Goal: Task Accomplishment & Management: Manage account settings

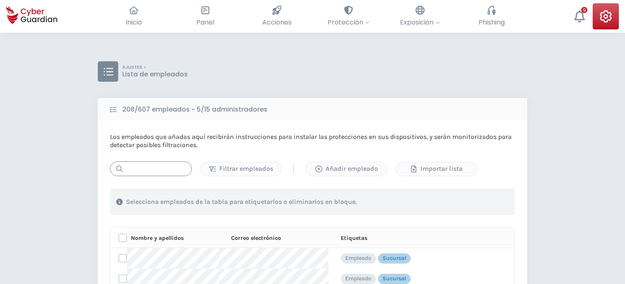
click at [156, 171] on input "text" at bounding box center [151, 169] width 82 height 15
click at [145, 168] on input "text" at bounding box center [151, 169] width 82 height 15
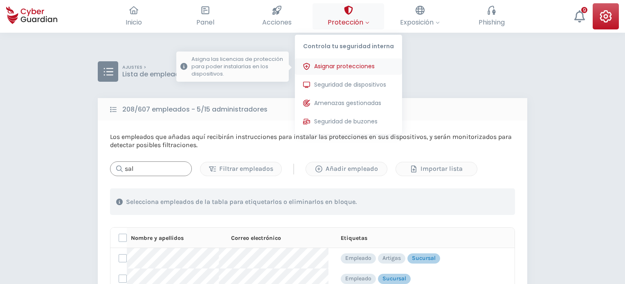
type input "sal"
click at [339, 67] on span "Asignar protecciones" at bounding box center [344, 66] width 61 height 9
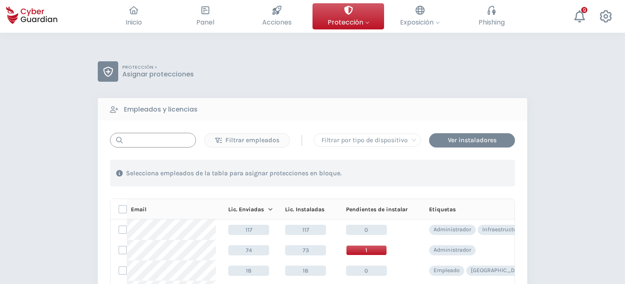
click at [141, 140] on input "text" at bounding box center [153, 140] width 86 height 15
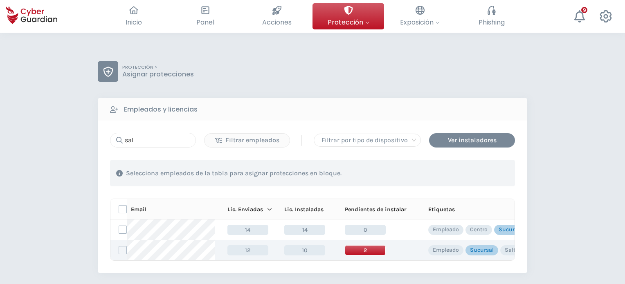
click at [362, 250] on span "2" at bounding box center [365, 251] width 41 height 10
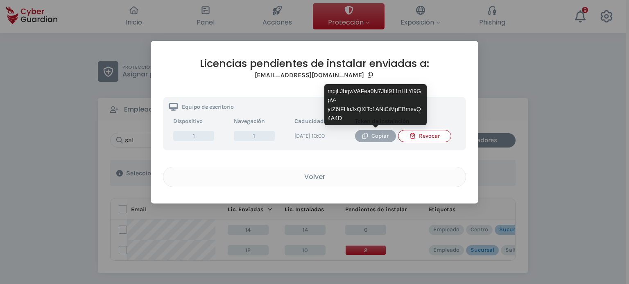
click at [372, 137] on div "Copiar" at bounding box center [375, 136] width 29 height 9
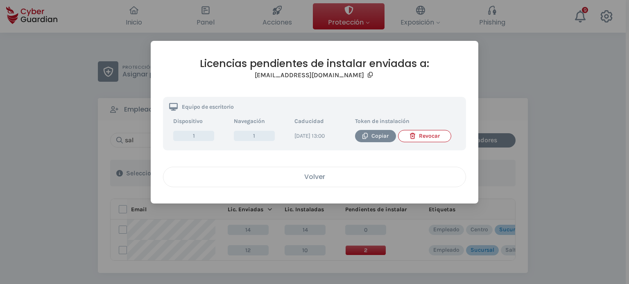
click at [307, 187] on button "Volver" at bounding box center [314, 177] width 303 height 20
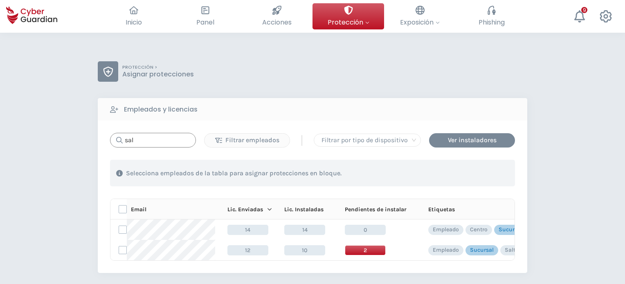
click at [160, 146] on input "sal" at bounding box center [153, 140] width 86 height 15
drag, startPoint x: 152, startPoint y: 140, endPoint x: 147, endPoint y: 142, distance: 4.8
click at [147, 142] on input "sal" at bounding box center [153, 140] width 86 height 15
drag, startPoint x: 155, startPoint y: 137, endPoint x: 32, endPoint y: 130, distance: 123.8
click at [23, 128] on div "PROTECCIÓN > Asignar protecciones Empleados y licencias sal Filtrar empleados |…" at bounding box center [312, 241] width 625 height 416
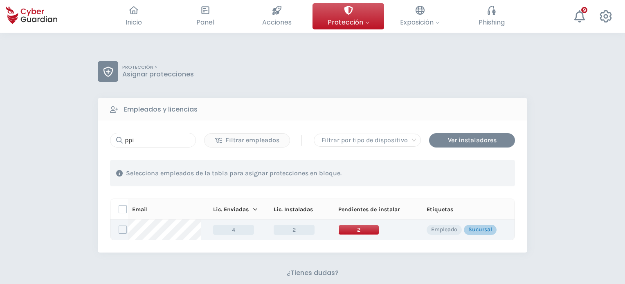
click at [347, 230] on span "2" at bounding box center [358, 230] width 41 height 10
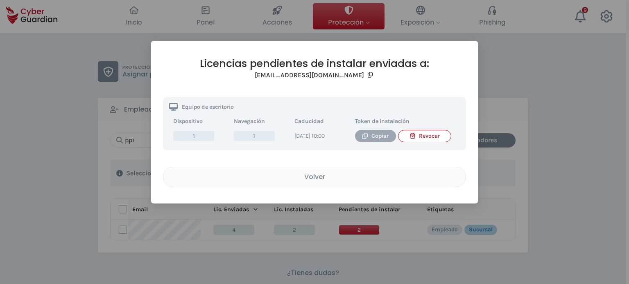
click at [373, 139] on div "Copiar" at bounding box center [375, 136] width 29 height 9
click at [324, 182] on div "Volver" at bounding box center [314, 177] width 290 height 10
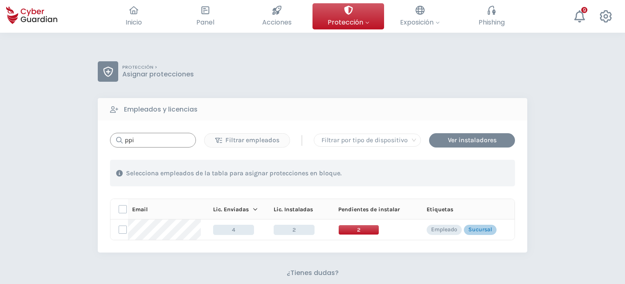
drag, startPoint x: 140, startPoint y: 142, endPoint x: 84, endPoint y: 137, distance: 56.7
click at [85, 137] on div "PROTECCIÓN > Asignar protecciones Empleados y licencias ppi Filtrar empleados |…" at bounding box center [312, 230] width 625 height 395
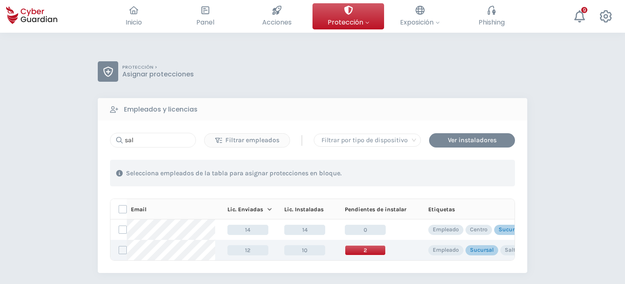
click at [367, 250] on span "2" at bounding box center [365, 251] width 41 height 10
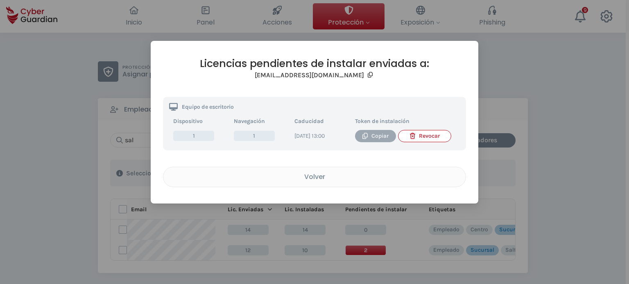
click at [367, 132] on div "Copiar" at bounding box center [375, 136] width 29 height 9
click at [302, 181] on div "Volver" at bounding box center [314, 177] width 290 height 10
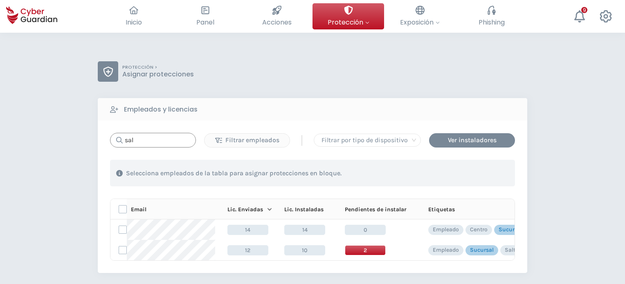
drag, startPoint x: 144, startPoint y: 140, endPoint x: 49, endPoint y: 136, distance: 95.0
click at [49, 136] on div "PROTECCIÓN > Asignar protecciones Empleados y licencias sal Filtrar empleados |…" at bounding box center [312, 241] width 625 height 416
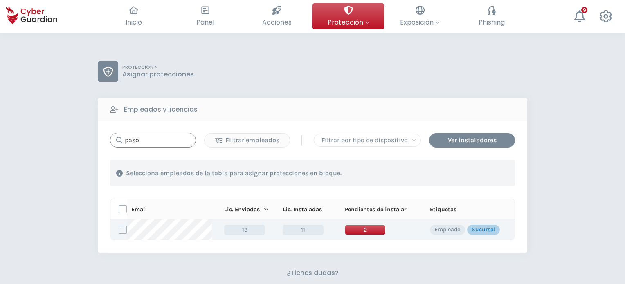
type input "paso"
click at [363, 230] on span "2" at bounding box center [365, 230] width 41 height 10
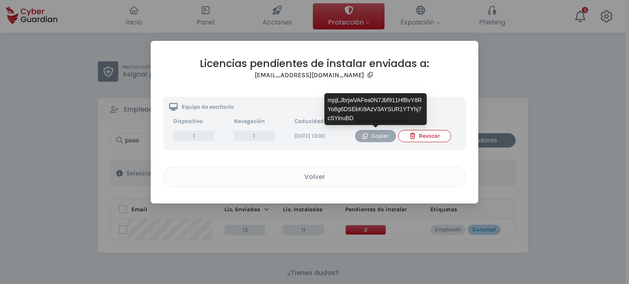
click at [371, 137] on div "Copiar" at bounding box center [375, 136] width 29 height 9
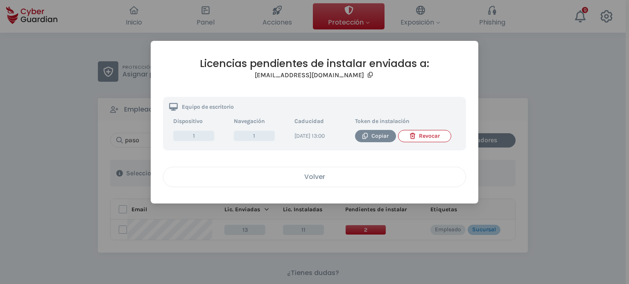
click at [268, 182] on div "Volver" at bounding box center [314, 177] width 290 height 10
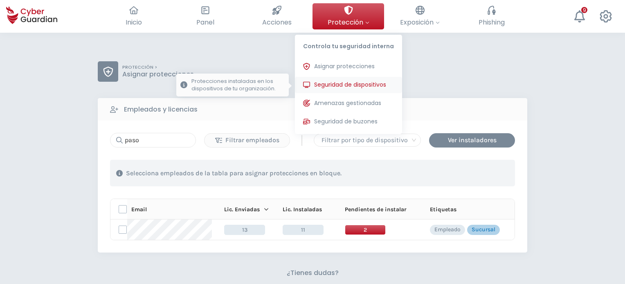
click at [322, 84] on span "Seguridad de dispositivos" at bounding box center [350, 85] width 72 height 9
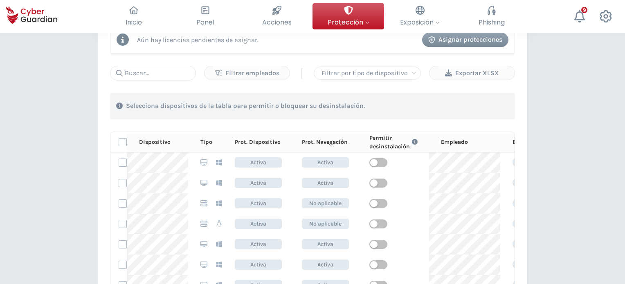
scroll to position [311, 0]
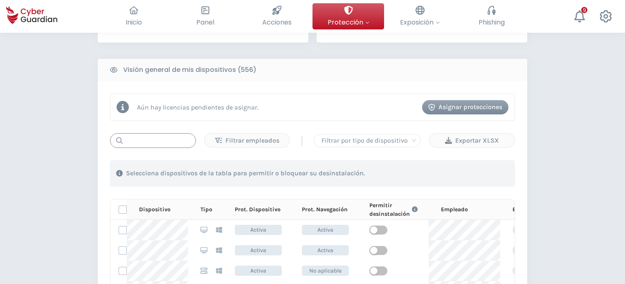
click at [147, 140] on input "text" at bounding box center [153, 140] width 86 height 15
paste input "NB-DESA-EM"
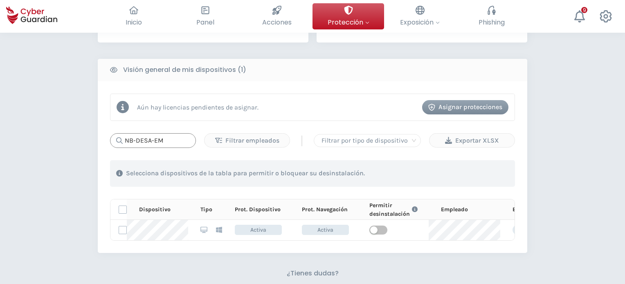
type input "NB-DESA-EM"
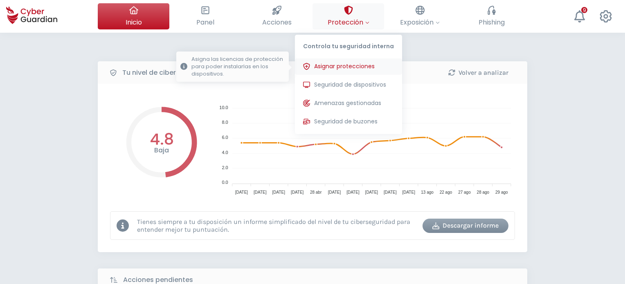
click at [349, 66] on span "Asignar protecciones" at bounding box center [344, 66] width 61 height 9
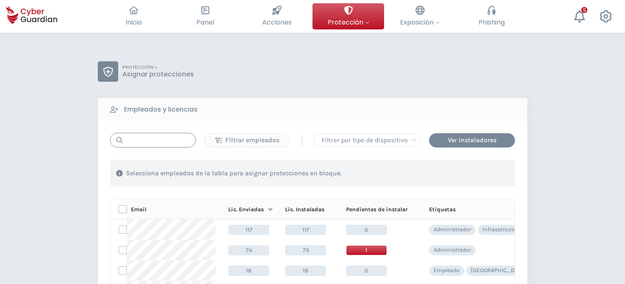
click at [147, 142] on input "text" at bounding box center [153, 140] width 86 height 15
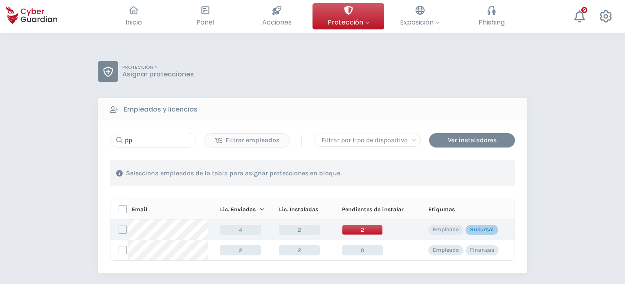
click at [362, 231] on span "2" at bounding box center [362, 230] width 41 height 10
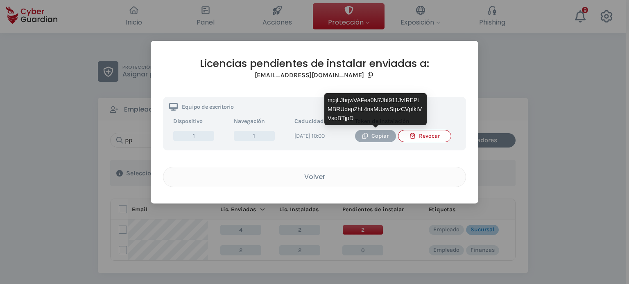
click at [376, 136] on div "Copiar" at bounding box center [375, 136] width 29 height 9
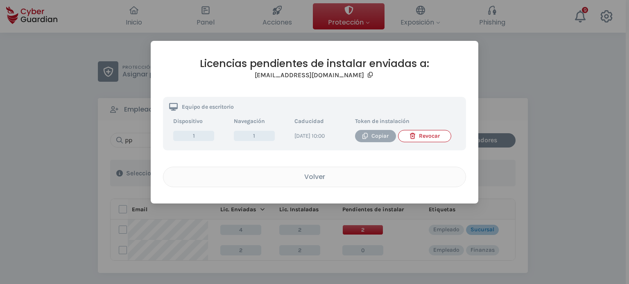
click at [377, 139] on div "Copiar" at bounding box center [375, 136] width 29 height 9
click at [287, 182] on div "Volver" at bounding box center [314, 177] width 290 height 10
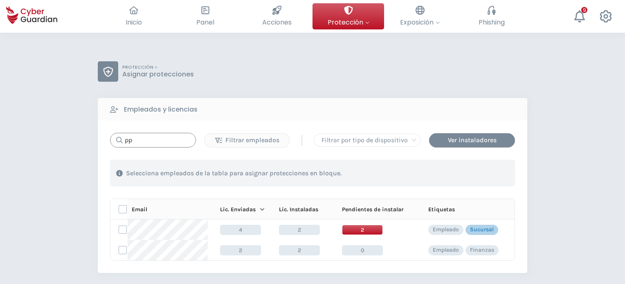
drag, startPoint x: 117, startPoint y: 137, endPoint x: 113, endPoint y: 142, distance: 6.1
click at [110, 140] on div "pp" at bounding box center [153, 140] width 86 height 15
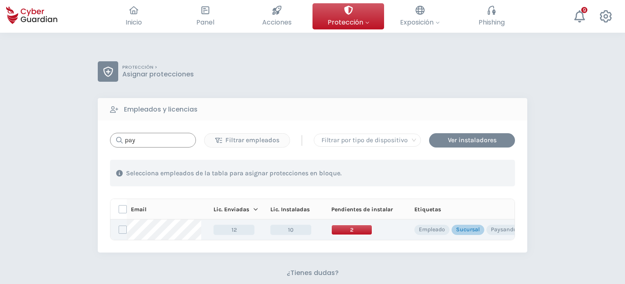
type input "pay"
click at [356, 228] on span "2" at bounding box center [351, 230] width 41 height 10
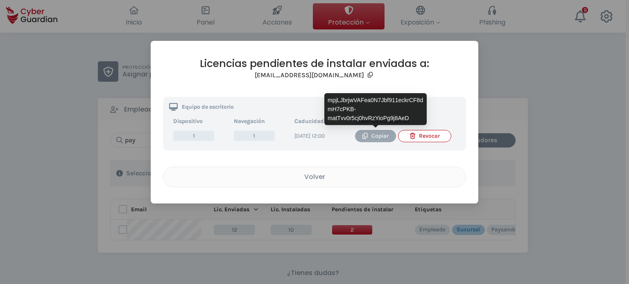
click at [378, 139] on div "Copiar" at bounding box center [375, 136] width 29 height 9
click at [376, 136] on div "Copiar" at bounding box center [375, 136] width 29 height 9
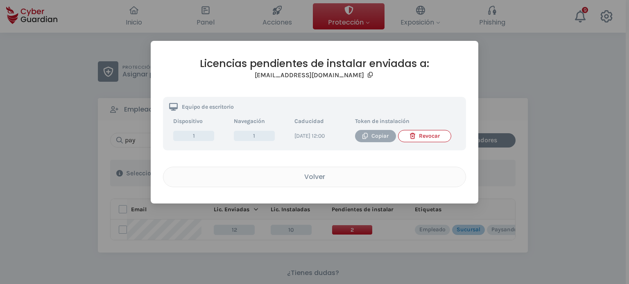
click at [376, 137] on div "Copiar" at bounding box center [375, 136] width 29 height 9
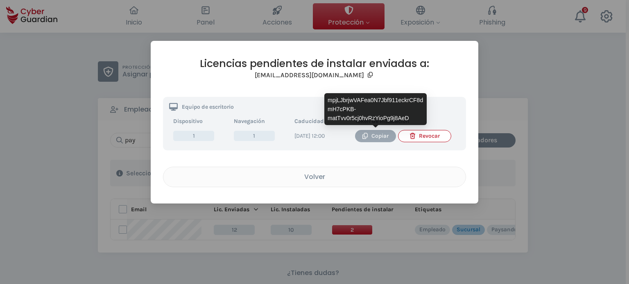
click at [380, 139] on div "Copiar" at bounding box center [375, 136] width 29 height 9
click at [375, 132] on div "Copiar" at bounding box center [375, 136] width 29 height 9
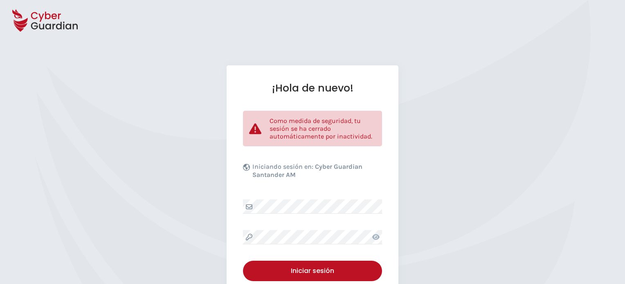
click at [312, 201] on div "¡Hola de nuevo! Como medida de seguridad, tu sesión se ha cerrado automáticamen…" at bounding box center [313, 203] width 172 height 277
drag, startPoint x: 313, startPoint y: 199, endPoint x: 223, endPoint y: 234, distance: 96.1
click at [223, 234] on div "¡Hola de nuevo! Como medida de seguridad, tu sesión se ha cerrado automáticamen…" at bounding box center [312, 203] width 625 height 277
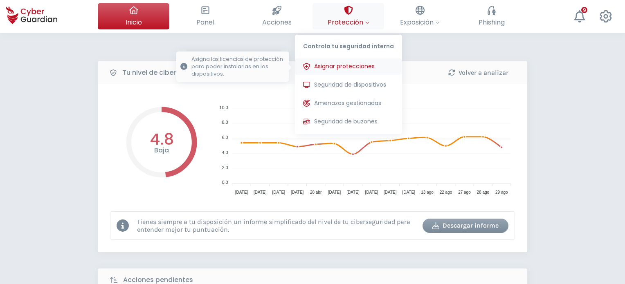
click at [352, 64] on span "Asignar protecciones" at bounding box center [344, 66] width 61 height 9
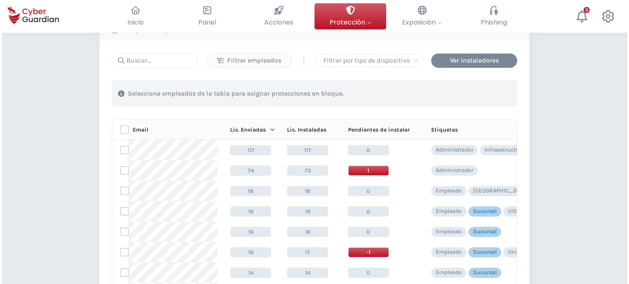
scroll to position [82, 0]
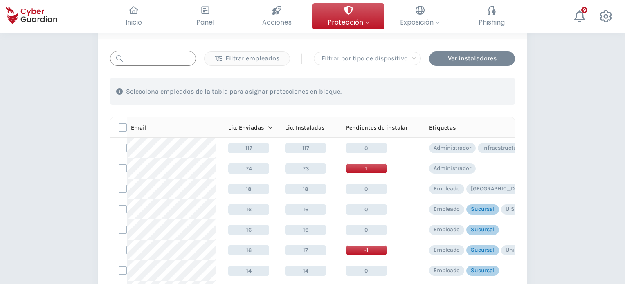
click at [162, 59] on input "text" at bounding box center [153, 58] width 86 height 15
click at [144, 62] on input "text" at bounding box center [153, 58] width 86 height 15
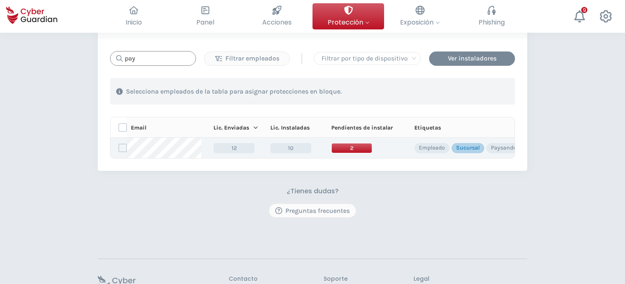
type input "pay"
click at [349, 146] on span "2" at bounding box center [351, 148] width 41 height 10
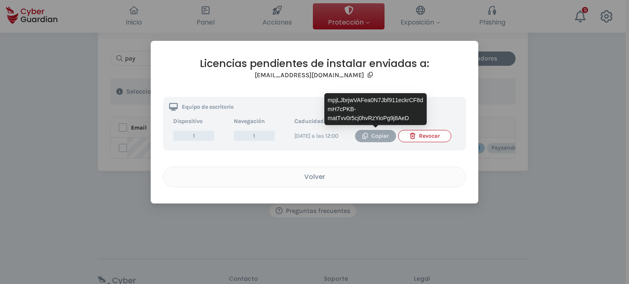
click at [370, 135] on div "Copiar" at bounding box center [375, 136] width 29 height 9
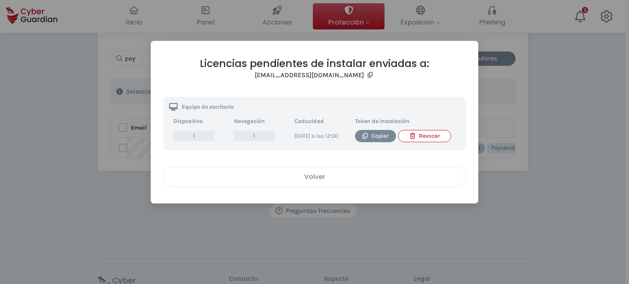
click at [311, 182] on div "Volver" at bounding box center [314, 177] width 290 height 10
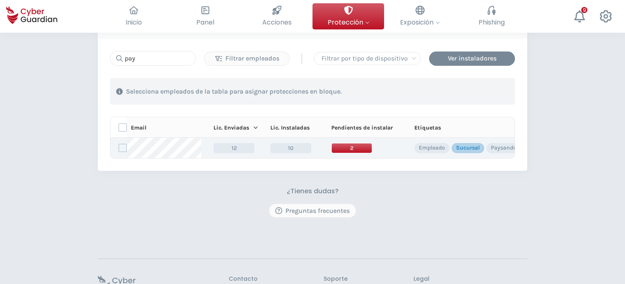
click at [358, 147] on span "2" at bounding box center [351, 148] width 41 height 10
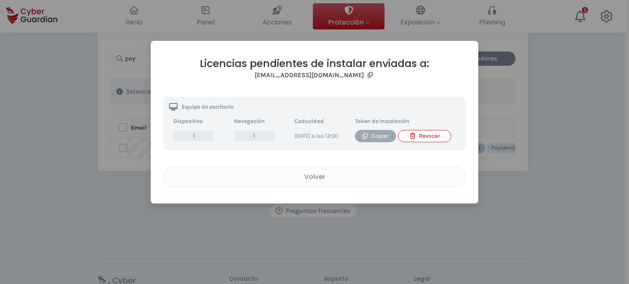
click at [367, 136] on icon "button" at bounding box center [364, 136] width 5 height 6
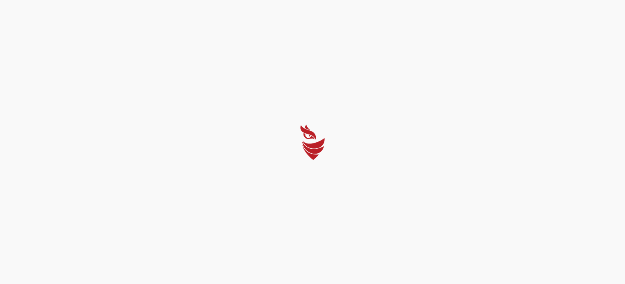
click at [318, 271] on div at bounding box center [312, 142] width 625 height 284
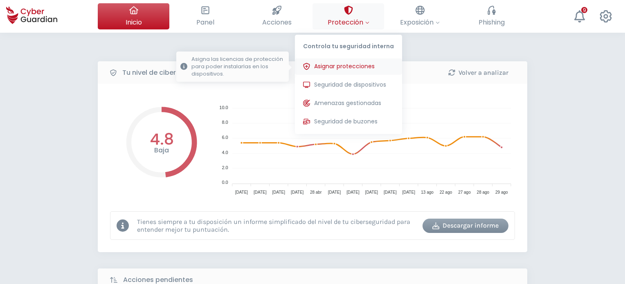
click at [342, 68] on span "Asignar protecciones" at bounding box center [344, 66] width 61 height 9
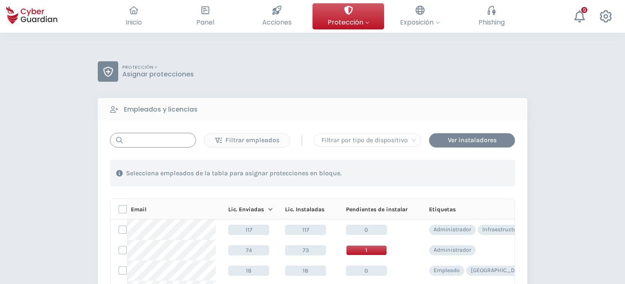
click at [139, 142] on input "text" at bounding box center [153, 140] width 86 height 15
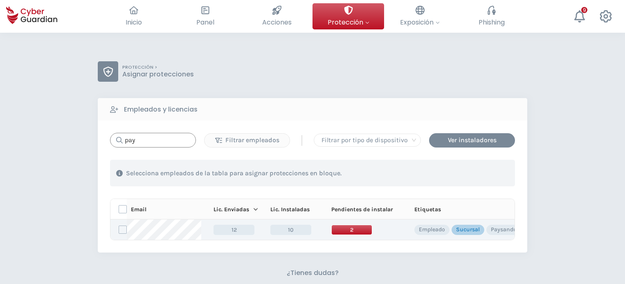
type input "pay"
click at [345, 228] on span "2" at bounding box center [351, 230] width 41 height 10
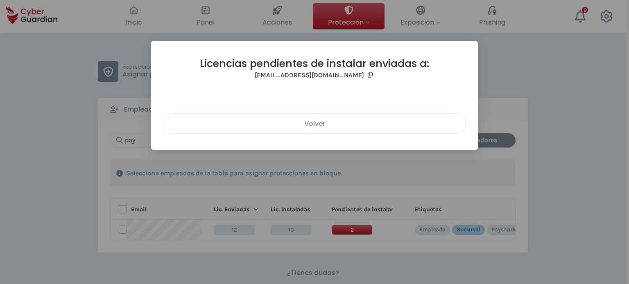
click at [311, 124] on div "Volver" at bounding box center [314, 124] width 290 height 10
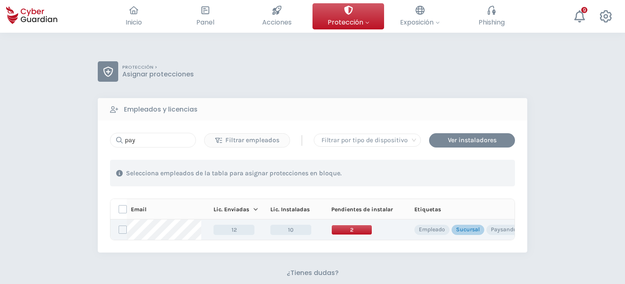
drag, startPoint x: 331, startPoint y: 218, endPoint x: 339, endPoint y: 226, distance: 11.0
click at [332, 221] on table "Email Lic. Enviadas Lic. Instaladas Pendientes de instalar Etiquetas 12 10 2 Em…" at bounding box center [322, 219] width 424 height 41
click at [339, 226] on span "2" at bounding box center [351, 230] width 41 height 10
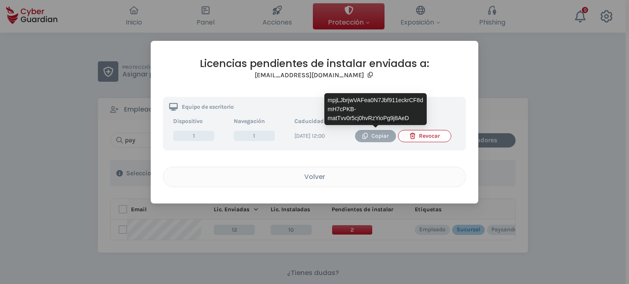
click at [373, 138] on div "Copiar" at bounding box center [375, 136] width 29 height 9
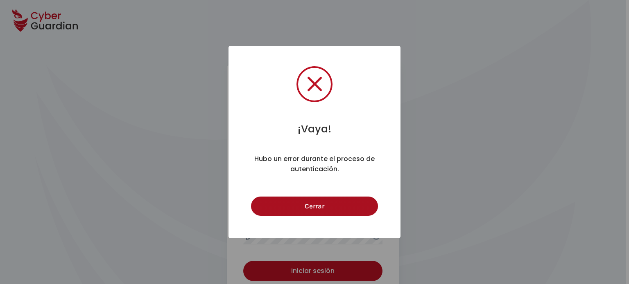
click at [332, 198] on button "Cerrar" at bounding box center [314, 206] width 126 height 19
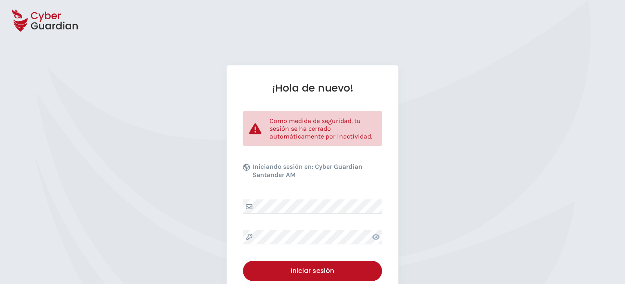
click at [380, 238] on div at bounding box center [376, 237] width 12 height 14
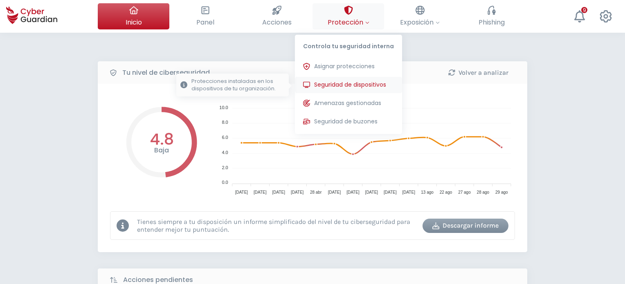
click at [347, 84] on span "Seguridad de dispositivos" at bounding box center [350, 85] width 72 height 9
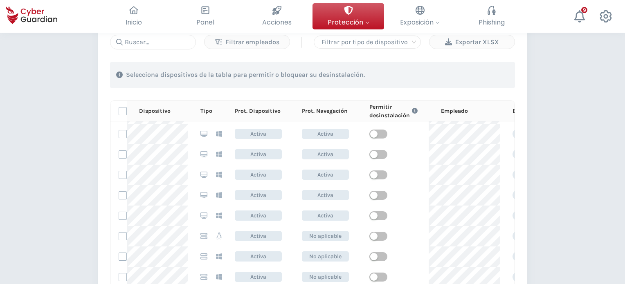
scroll to position [123, 0]
